Goal: Use online tool/utility: Utilize a website feature to perform a specific function

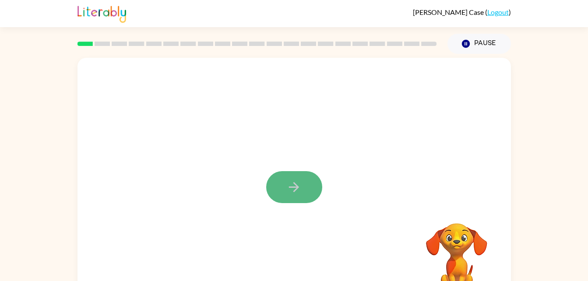
click at [305, 184] on button "button" at bounding box center [294, 187] width 56 height 32
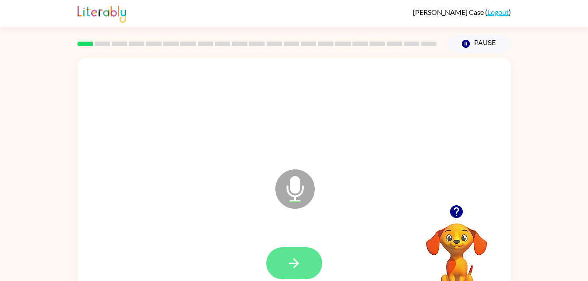
click at [287, 261] on icon "button" at bounding box center [293, 263] width 15 height 15
click at [312, 268] on button "button" at bounding box center [294, 263] width 56 height 32
click at [309, 258] on button "button" at bounding box center [294, 263] width 56 height 32
click at [293, 267] on icon "button" at bounding box center [293, 263] width 15 height 15
click at [294, 267] on icon "button" at bounding box center [294, 263] width 10 height 10
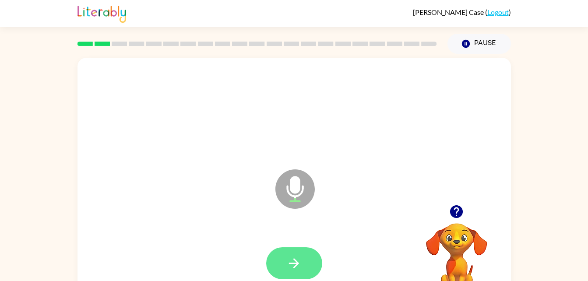
click at [297, 266] on icon "button" at bounding box center [293, 263] width 15 height 15
click at [295, 259] on icon "button" at bounding box center [293, 263] width 15 height 15
click at [308, 266] on button "button" at bounding box center [294, 263] width 56 height 32
click at [303, 264] on button "button" at bounding box center [294, 263] width 56 height 32
click at [297, 262] on icon "button" at bounding box center [294, 263] width 10 height 10
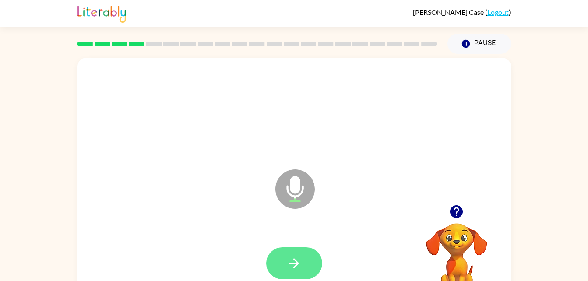
click at [297, 263] on icon "button" at bounding box center [294, 263] width 10 height 10
click at [306, 261] on button "button" at bounding box center [294, 263] width 56 height 32
click at [302, 267] on button "button" at bounding box center [294, 263] width 56 height 32
click at [296, 266] on icon "button" at bounding box center [294, 263] width 10 height 10
click at [299, 266] on icon "button" at bounding box center [293, 263] width 15 height 15
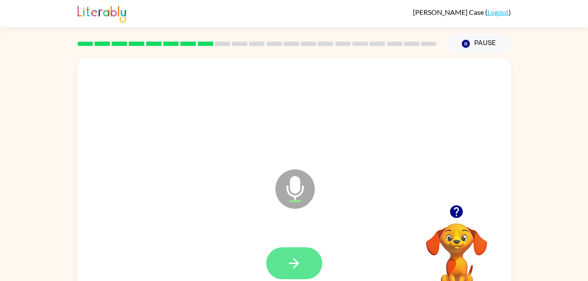
click at [307, 264] on button "button" at bounding box center [294, 263] width 56 height 32
click at [306, 258] on button "button" at bounding box center [294, 263] width 56 height 32
click at [307, 264] on button "button" at bounding box center [294, 263] width 56 height 32
click at [306, 261] on button "button" at bounding box center [294, 263] width 56 height 32
click at [304, 262] on button "button" at bounding box center [294, 263] width 56 height 32
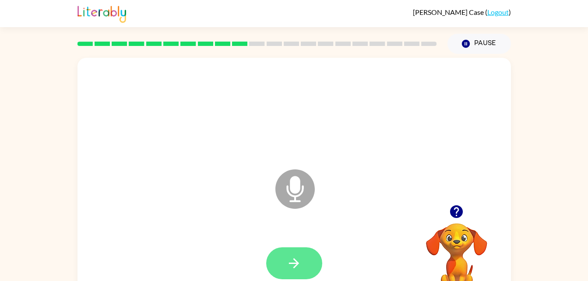
click at [307, 257] on button "button" at bounding box center [294, 263] width 56 height 32
click at [308, 250] on button "button" at bounding box center [294, 263] width 56 height 32
click at [303, 268] on button "button" at bounding box center [294, 263] width 56 height 32
click at [303, 264] on button "button" at bounding box center [294, 263] width 56 height 32
click at [307, 269] on button "button" at bounding box center [294, 263] width 56 height 32
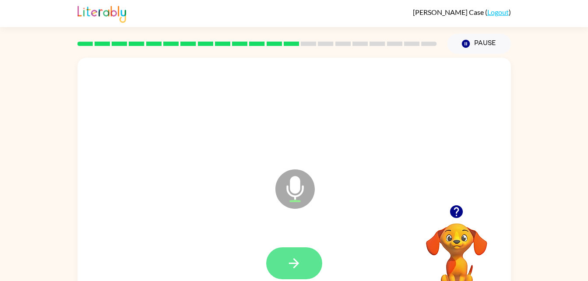
click at [306, 268] on button "button" at bounding box center [294, 263] width 56 height 32
click at [301, 267] on icon "button" at bounding box center [293, 263] width 15 height 15
click at [282, 258] on button "button" at bounding box center [294, 263] width 56 height 32
click at [304, 260] on button "button" at bounding box center [294, 263] width 56 height 32
click at [296, 263] on icon "button" at bounding box center [294, 263] width 10 height 10
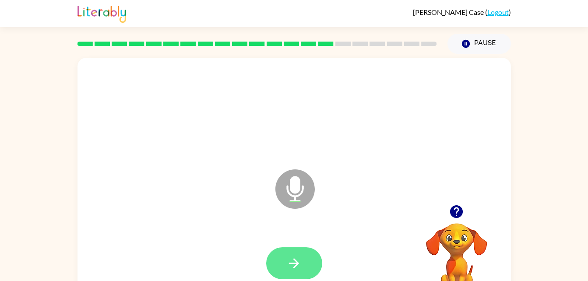
click at [303, 269] on button "button" at bounding box center [294, 263] width 56 height 32
click at [288, 271] on button "button" at bounding box center [294, 263] width 56 height 32
click at [296, 258] on icon "button" at bounding box center [293, 263] width 15 height 15
click at [296, 257] on icon "button" at bounding box center [293, 263] width 15 height 15
click at [295, 256] on icon "button" at bounding box center [293, 263] width 15 height 15
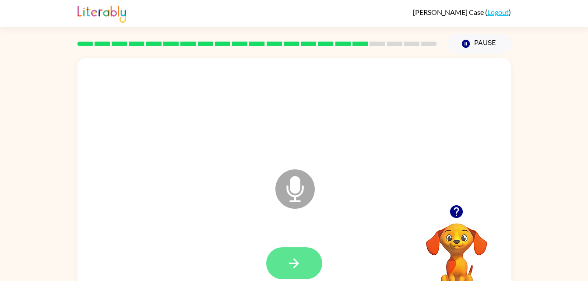
click at [299, 262] on icon "button" at bounding box center [293, 263] width 15 height 15
click at [296, 260] on icon "button" at bounding box center [293, 263] width 15 height 15
click at [307, 262] on button "button" at bounding box center [294, 263] width 56 height 32
click at [299, 265] on icon "button" at bounding box center [293, 263] width 15 height 15
click at [304, 254] on button "button" at bounding box center [294, 263] width 56 height 32
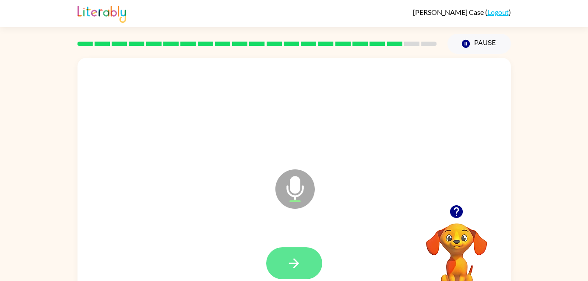
click at [295, 261] on icon "button" at bounding box center [293, 263] width 15 height 15
click at [299, 261] on icon "button" at bounding box center [293, 263] width 15 height 15
click at [297, 270] on icon "button" at bounding box center [293, 263] width 15 height 15
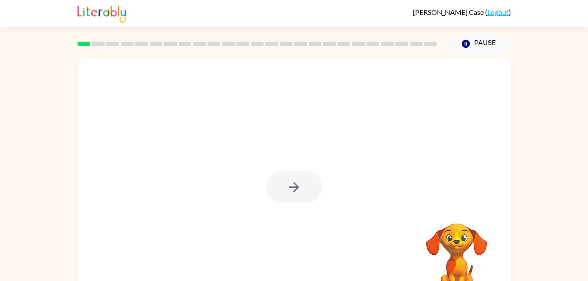
click at [451, 255] on video "Your browser must support playing .mp4 files to use Literably. Please try using…" at bounding box center [457, 254] width 88 height 88
drag, startPoint x: 451, startPoint y: 255, endPoint x: 291, endPoint y: 191, distance: 171.7
click at [291, 191] on icon "button" at bounding box center [293, 187] width 15 height 15
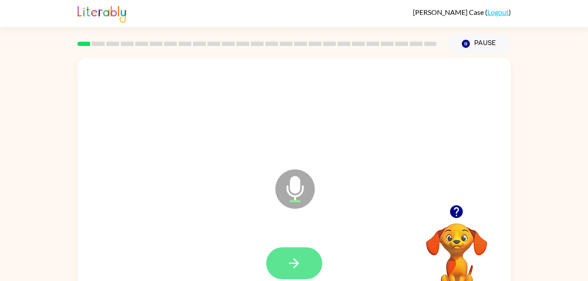
click at [295, 264] on icon "button" at bounding box center [293, 263] width 15 height 15
click at [304, 257] on button "button" at bounding box center [294, 263] width 56 height 32
click at [289, 256] on icon "button" at bounding box center [293, 263] width 15 height 15
click at [293, 272] on button "button" at bounding box center [294, 263] width 56 height 32
click at [299, 258] on icon "button" at bounding box center [293, 263] width 15 height 15
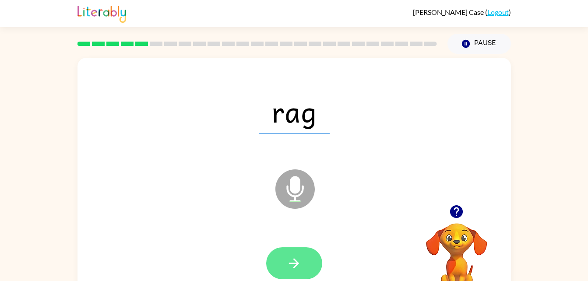
click at [282, 267] on button "button" at bounding box center [294, 263] width 56 height 32
click at [297, 265] on icon "button" at bounding box center [294, 263] width 10 height 10
click at [299, 258] on icon "button" at bounding box center [293, 263] width 15 height 15
click at [310, 260] on button "button" at bounding box center [294, 263] width 56 height 32
click at [299, 261] on icon "button" at bounding box center [293, 263] width 15 height 15
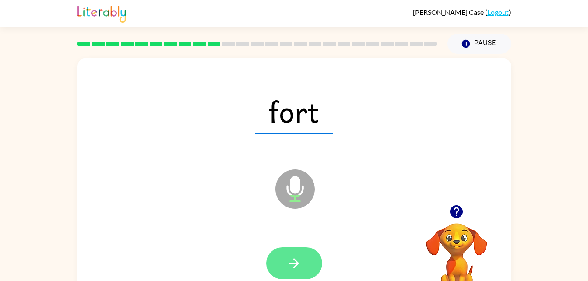
click at [298, 266] on icon "button" at bounding box center [293, 263] width 15 height 15
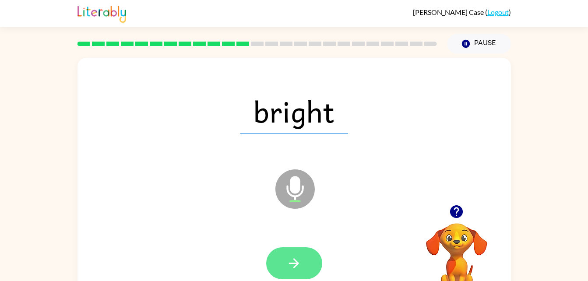
click at [297, 264] on icon "button" at bounding box center [294, 263] width 10 height 10
click at [303, 264] on button "button" at bounding box center [294, 263] width 56 height 32
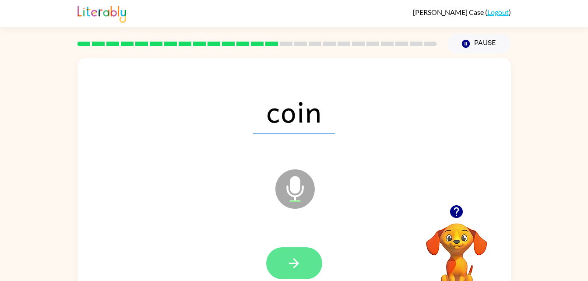
click at [297, 261] on icon "button" at bounding box center [293, 263] width 15 height 15
click at [300, 257] on icon "button" at bounding box center [293, 263] width 15 height 15
click at [302, 264] on button "button" at bounding box center [294, 263] width 56 height 32
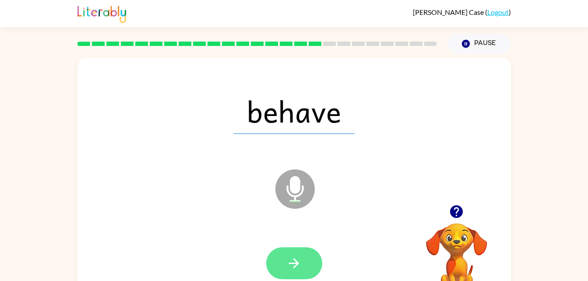
click at [291, 255] on button "button" at bounding box center [294, 263] width 56 height 32
click at [308, 276] on button "button" at bounding box center [294, 263] width 56 height 32
click at [305, 249] on button "button" at bounding box center [294, 263] width 56 height 32
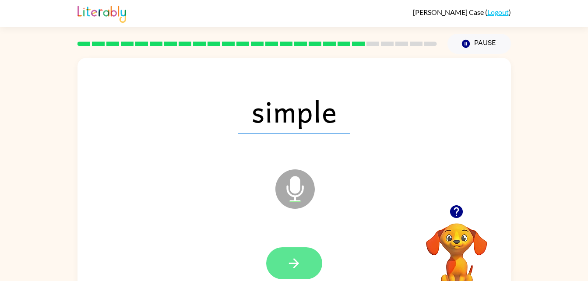
click at [286, 264] on icon "button" at bounding box center [293, 263] width 15 height 15
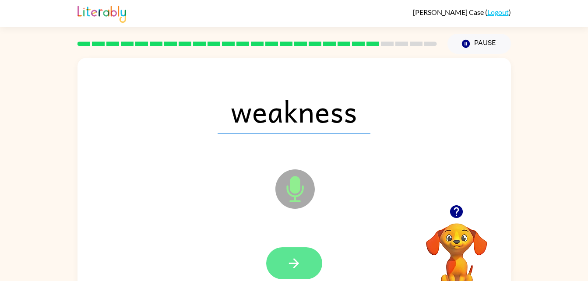
click at [291, 272] on button "button" at bounding box center [294, 263] width 56 height 32
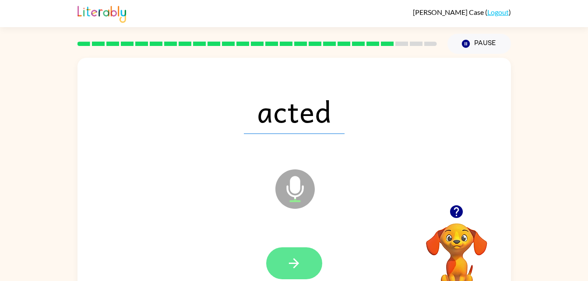
click at [291, 273] on button "button" at bounding box center [294, 263] width 56 height 32
click at [299, 261] on icon "button" at bounding box center [293, 263] width 15 height 15
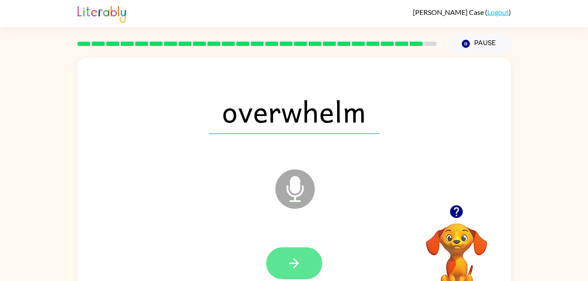
click at [291, 257] on icon "button" at bounding box center [293, 263] width 15 height 15
